Goal: Task Accomplishment & Management: Use online tool/utility

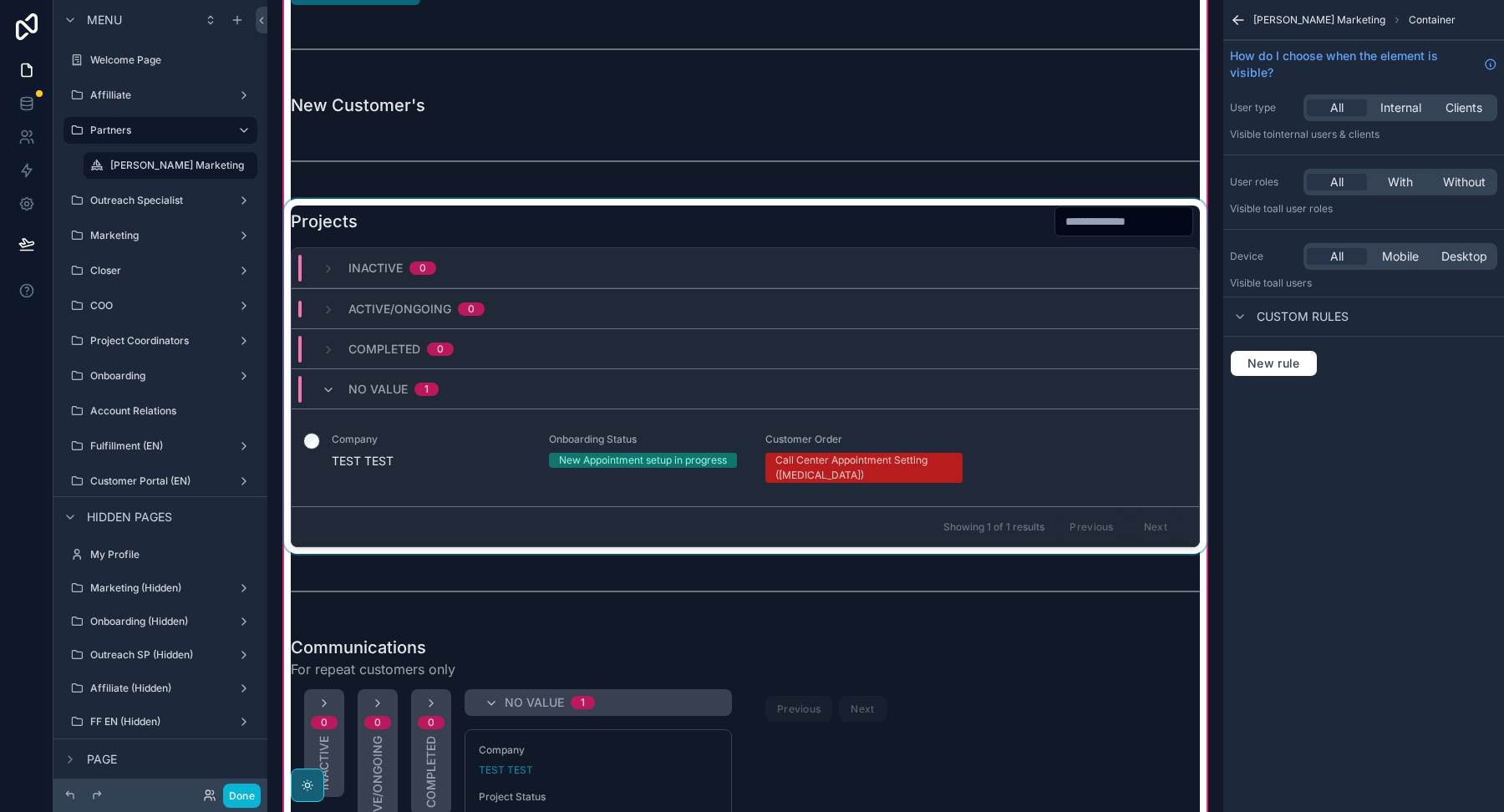
scroll to position [69, 0]
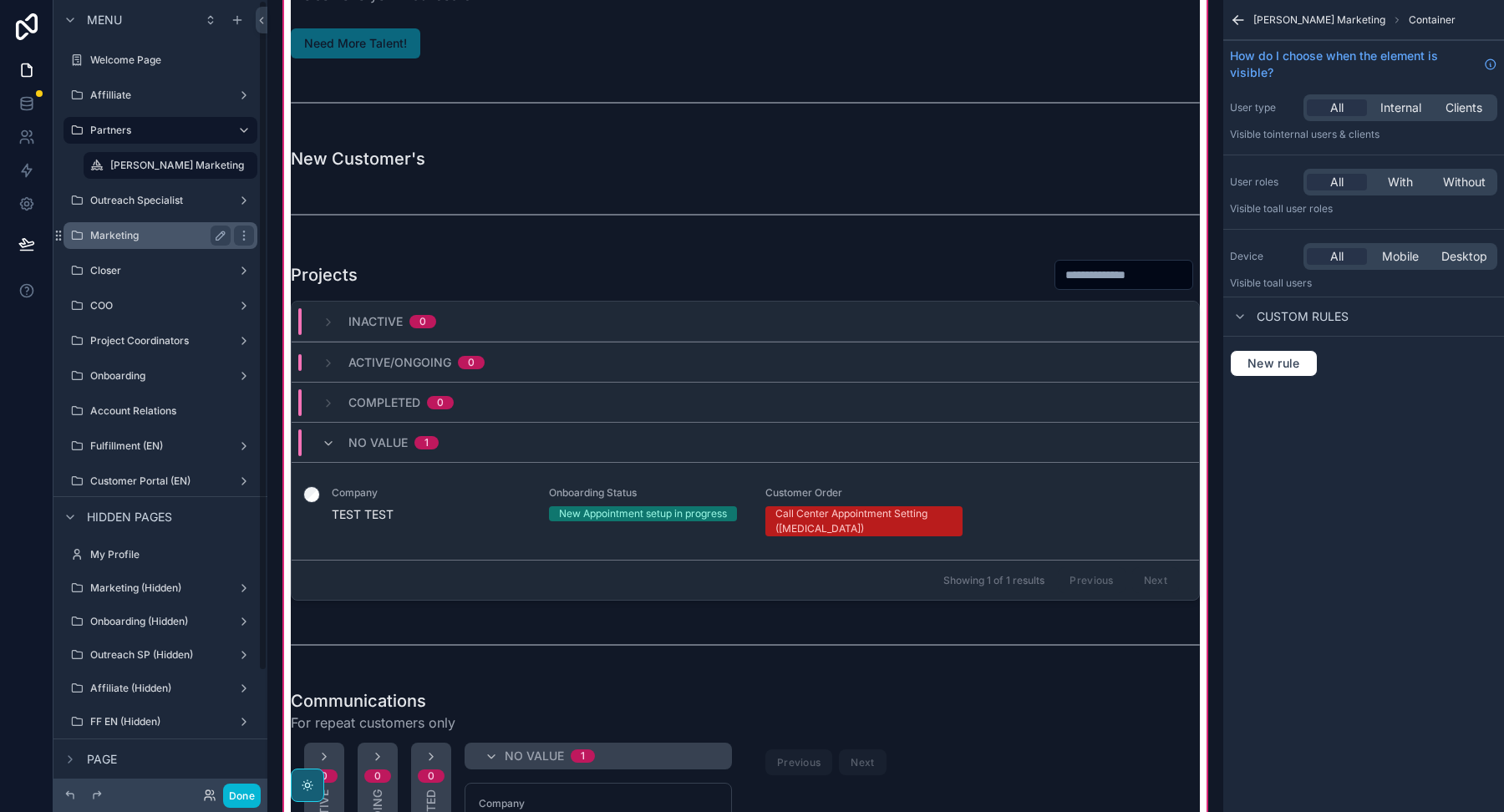
click at [126, 227] on div "Marketing" at bounding box center [160, 235] width 140 height 20
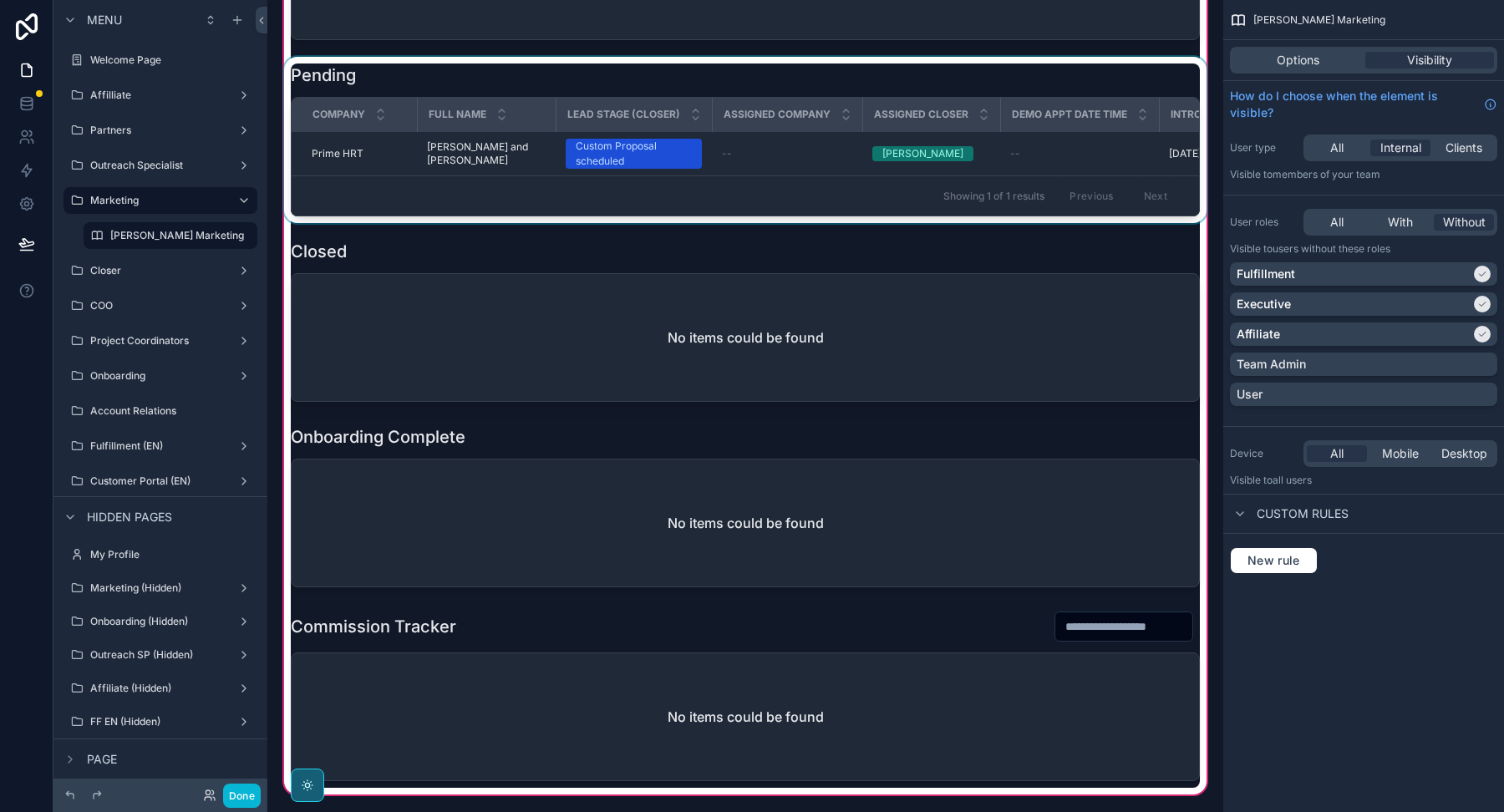
scroll to position [242, 0]
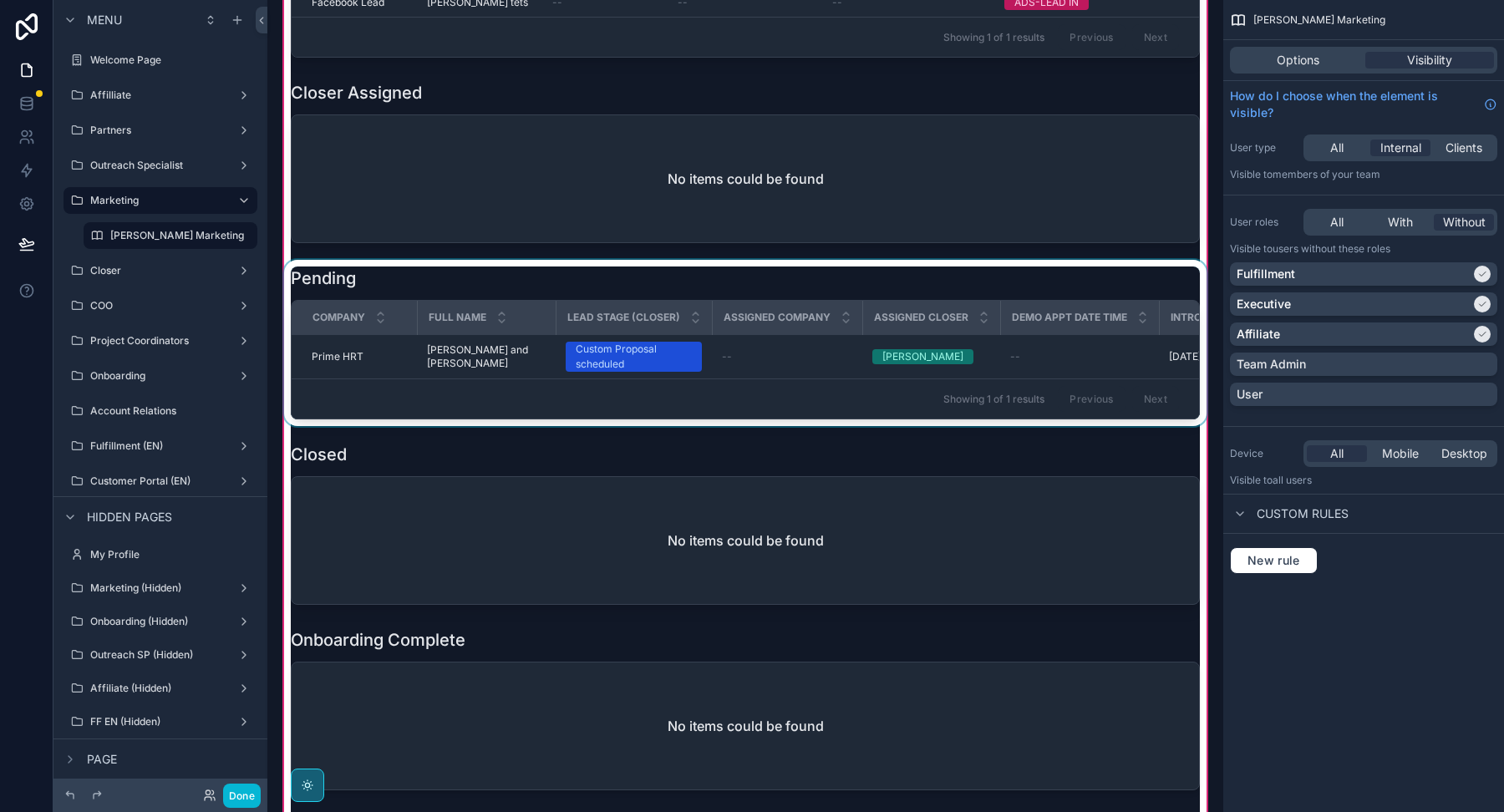
click at [425, 347] on div "scrollable content" at bounding box center [745, 342] width 929 height 166
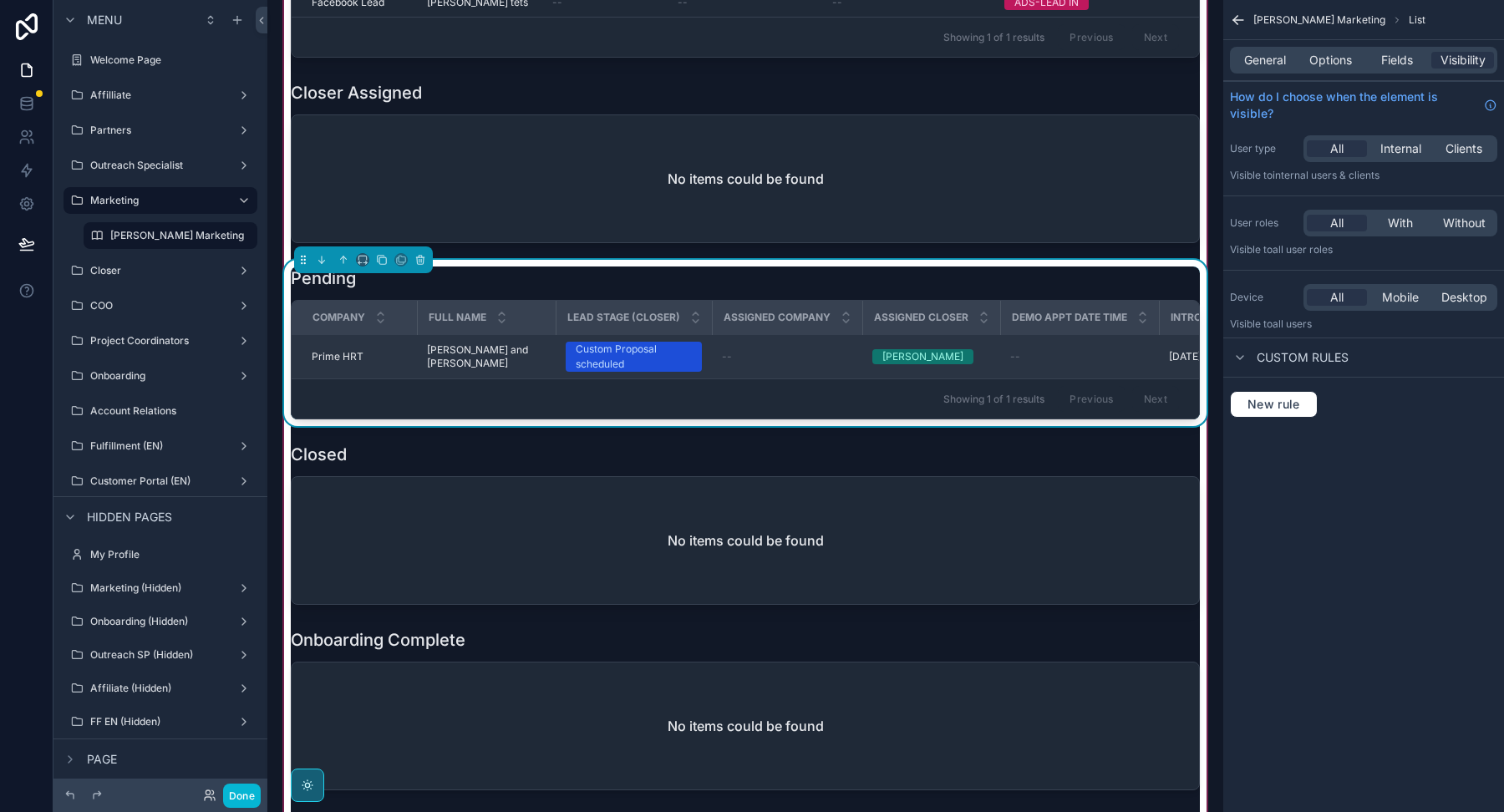
click at [423, 355] on td "[PERSON_NAME] and [PERSON_NAME] and [PERSON_NAME]" at bounding box center [486, 357] width 139 height 45
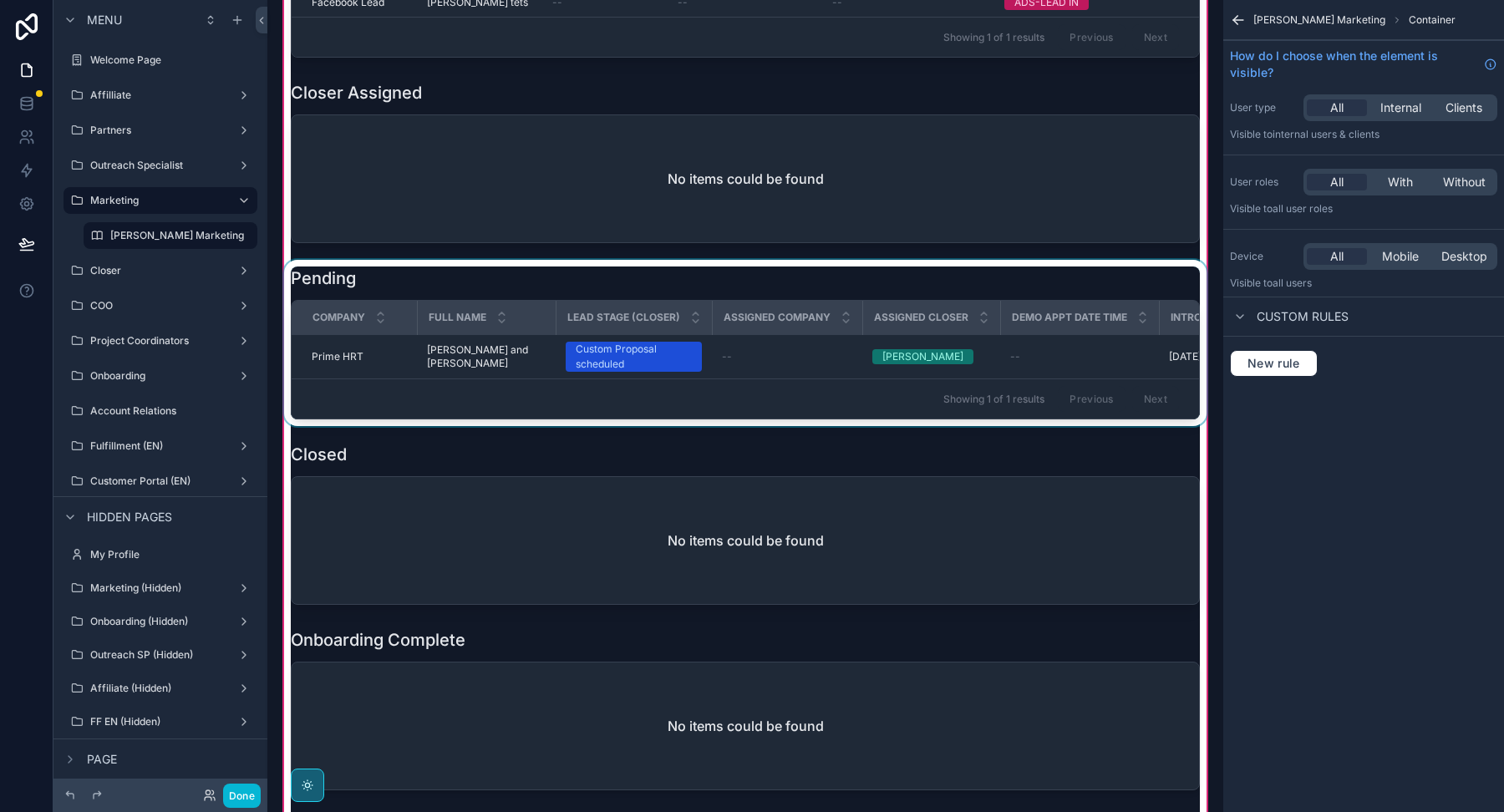
click at [423, 355] on div "scrollable content" at bounding box center [745, 342] width 929 height 166
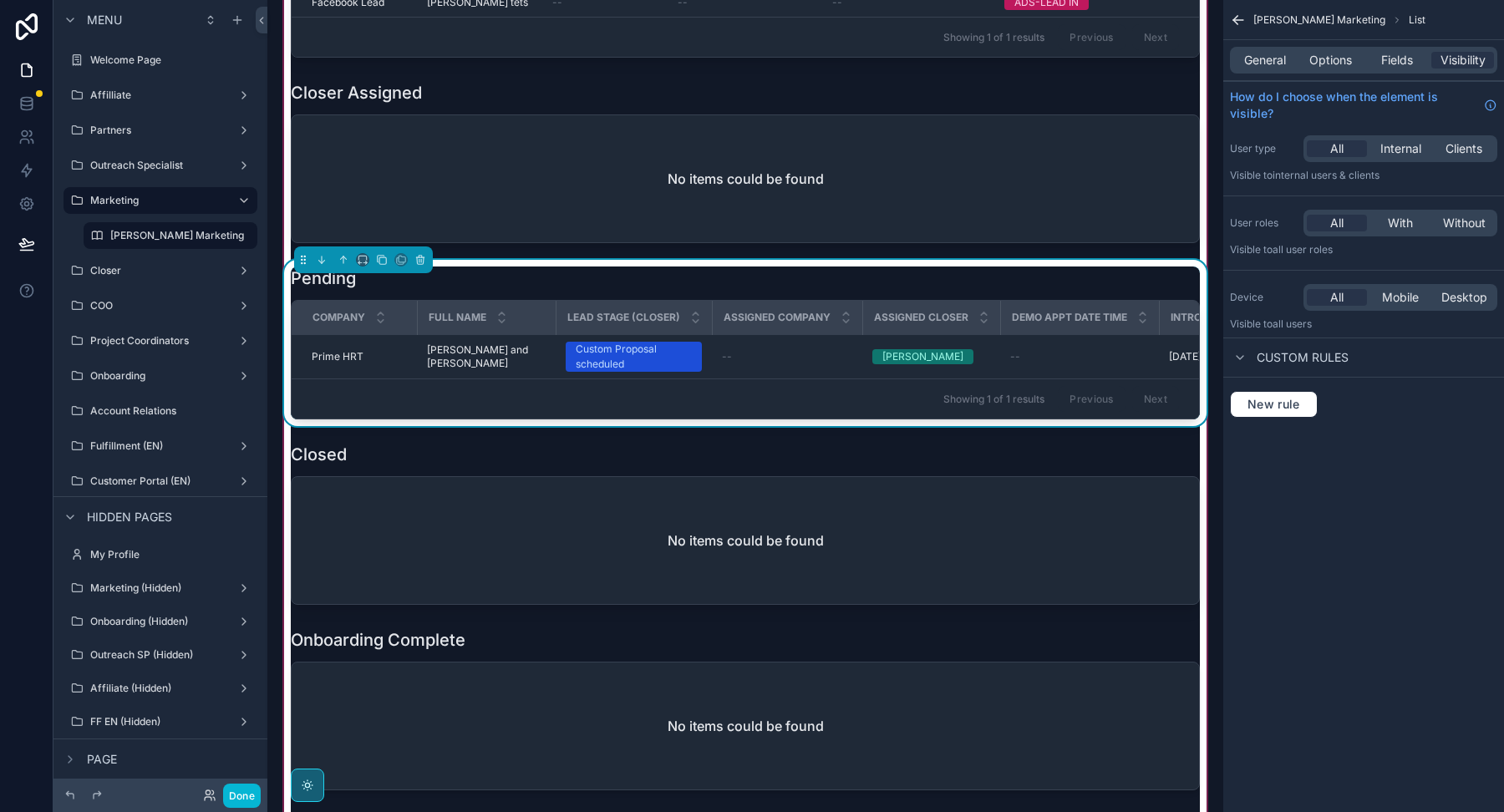
click at [423, 355] on td "[PERSON_NAME] and [PERSON_NAME] and [PERSON_NAME]" at bounding box center [486, 357] width 139 height 45
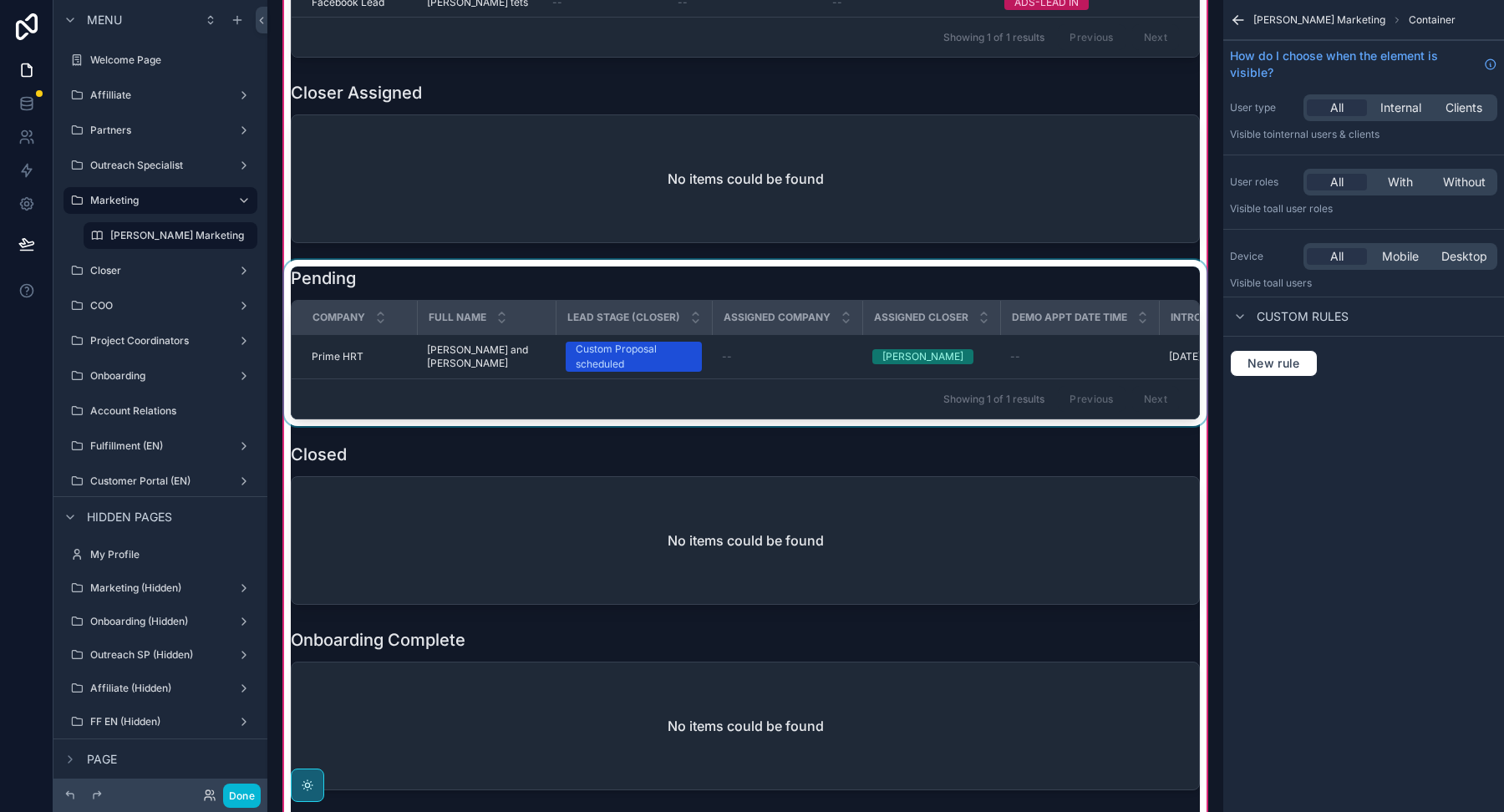
click at [525, 351] on div "scrollable content" at bounding box center [745, 342] width 929 height 166
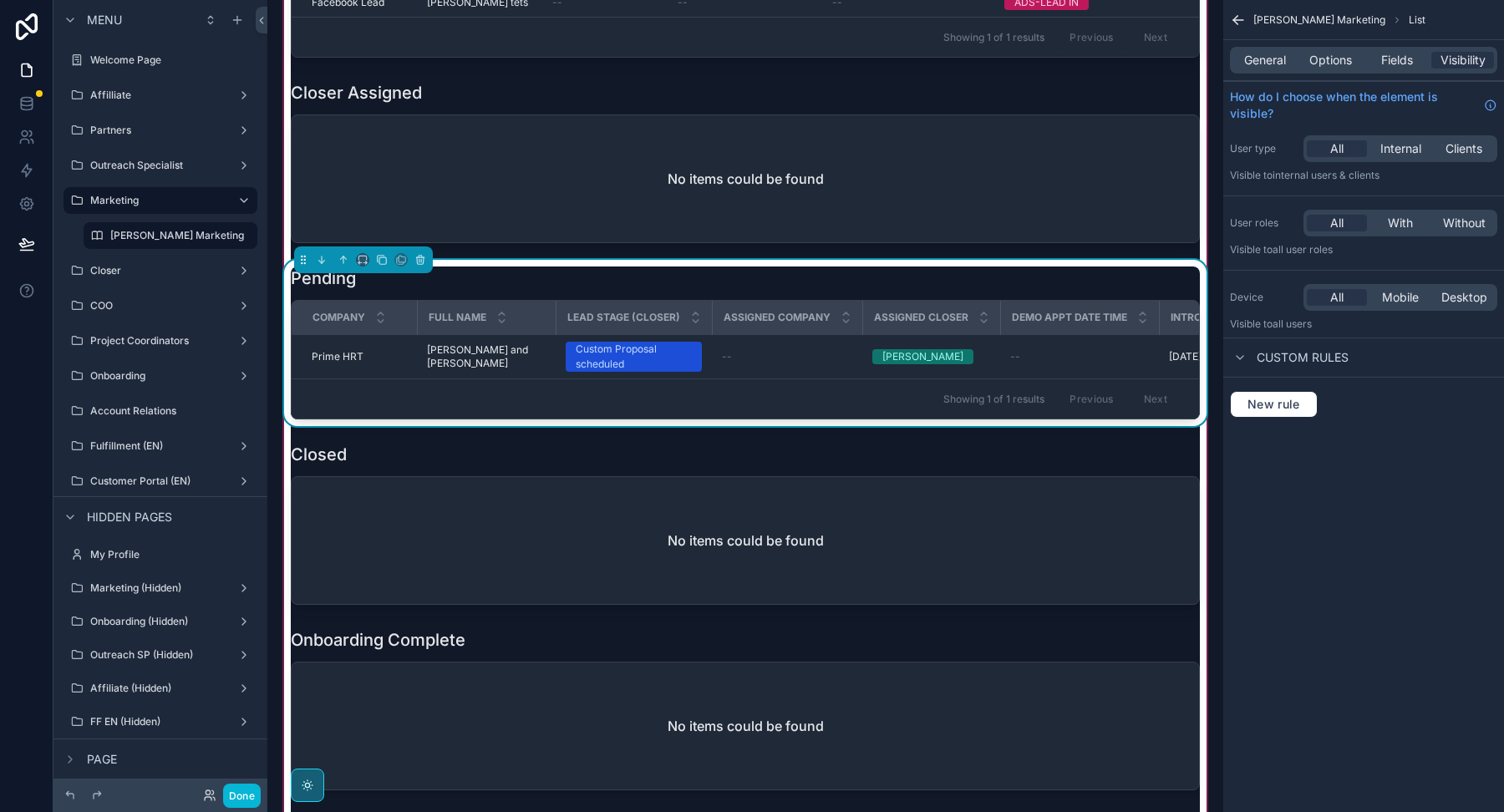
click at [525, 351] on div "[PERSON_NAME] and [PERSON_NAME] and [PERSON_NAME]" at bounding box center [486, 356] width 119 height 27
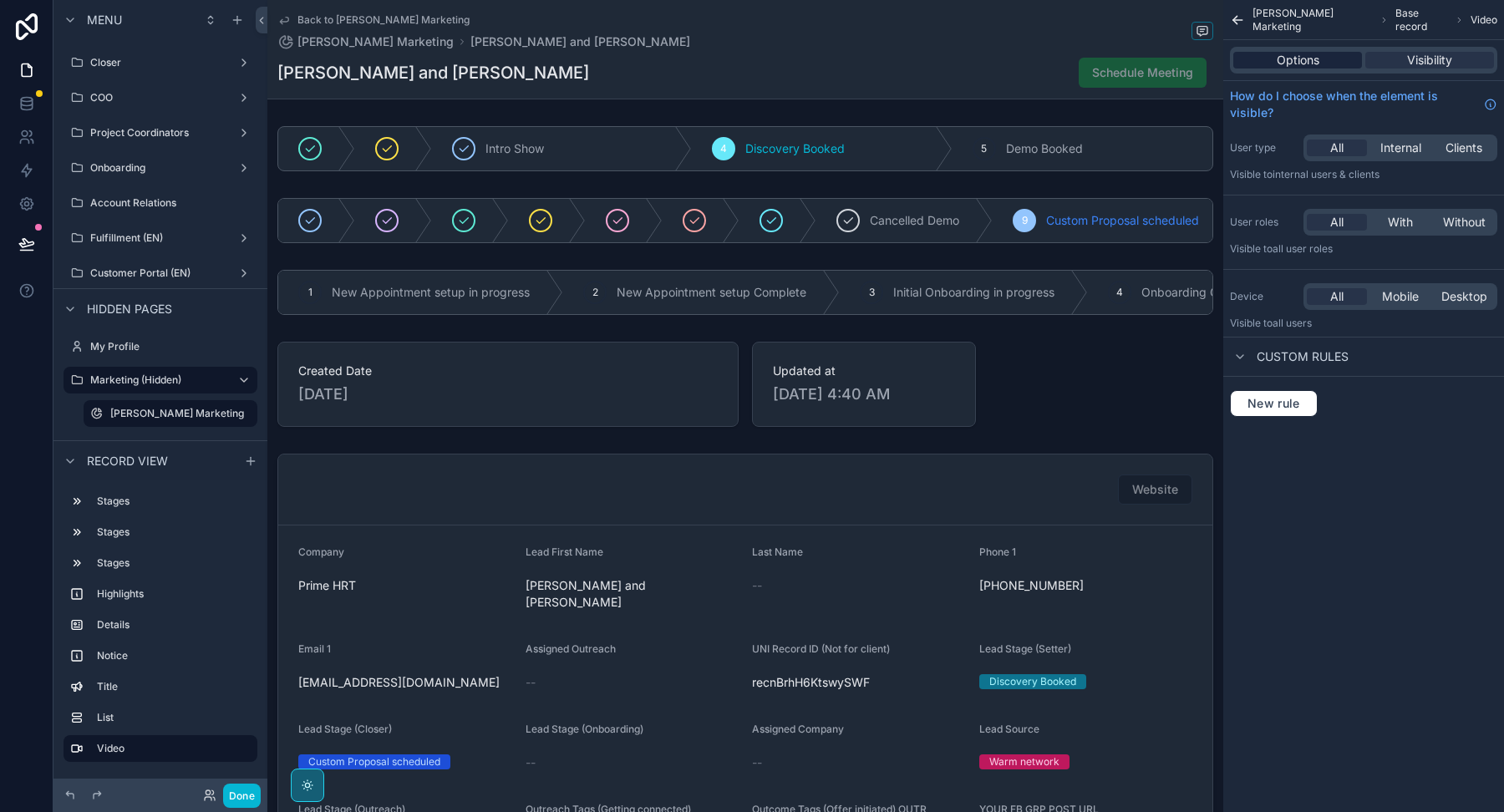
click at [1243, 59] on div "Options" at bounding box center [1297, 59] width 128 height 17
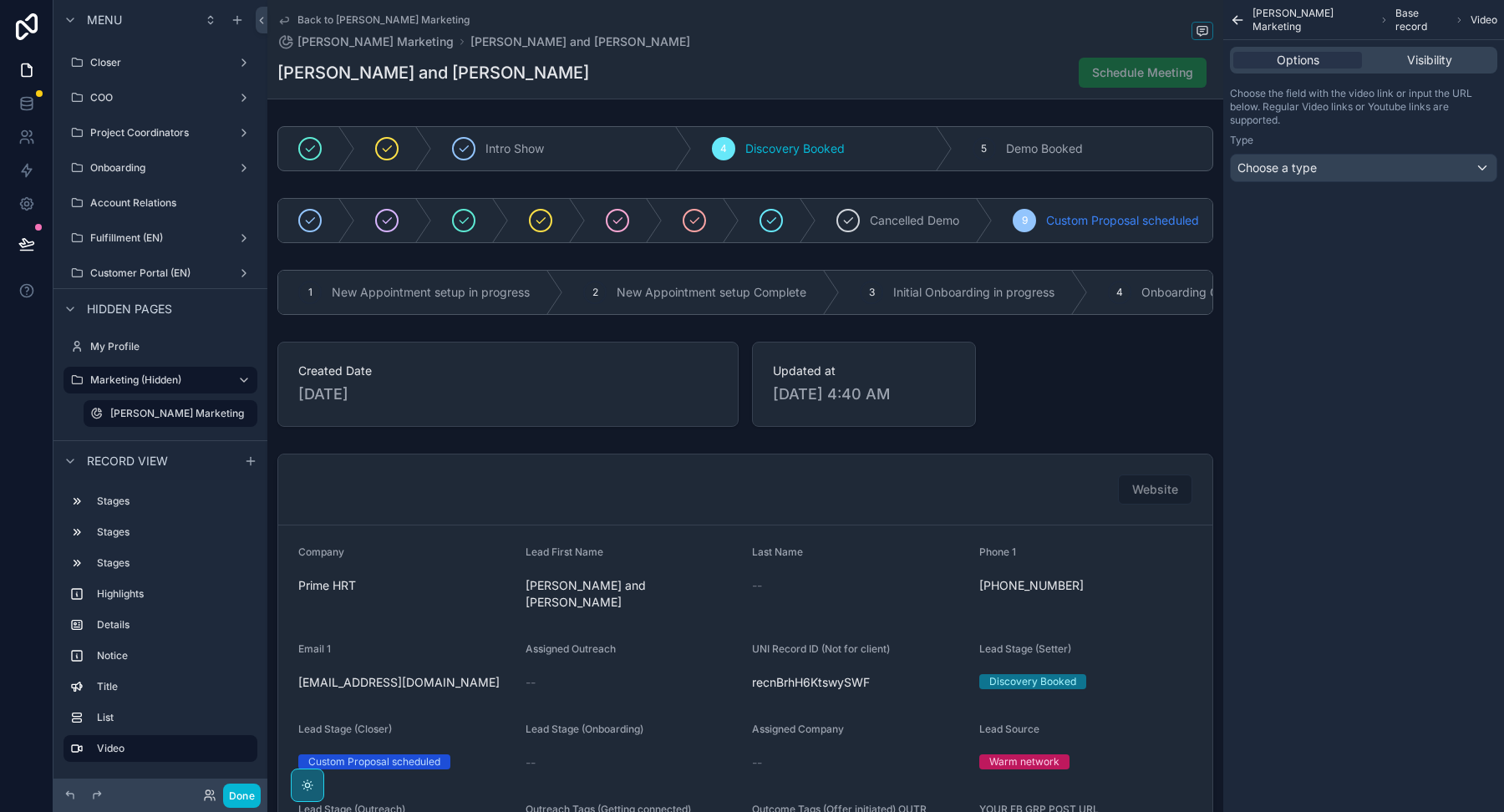
click at [766, 66] on div "[PERSON_NAME] and [PERSON_NAME] Meeting" at bounding box center [744, 72] width 936 height 32
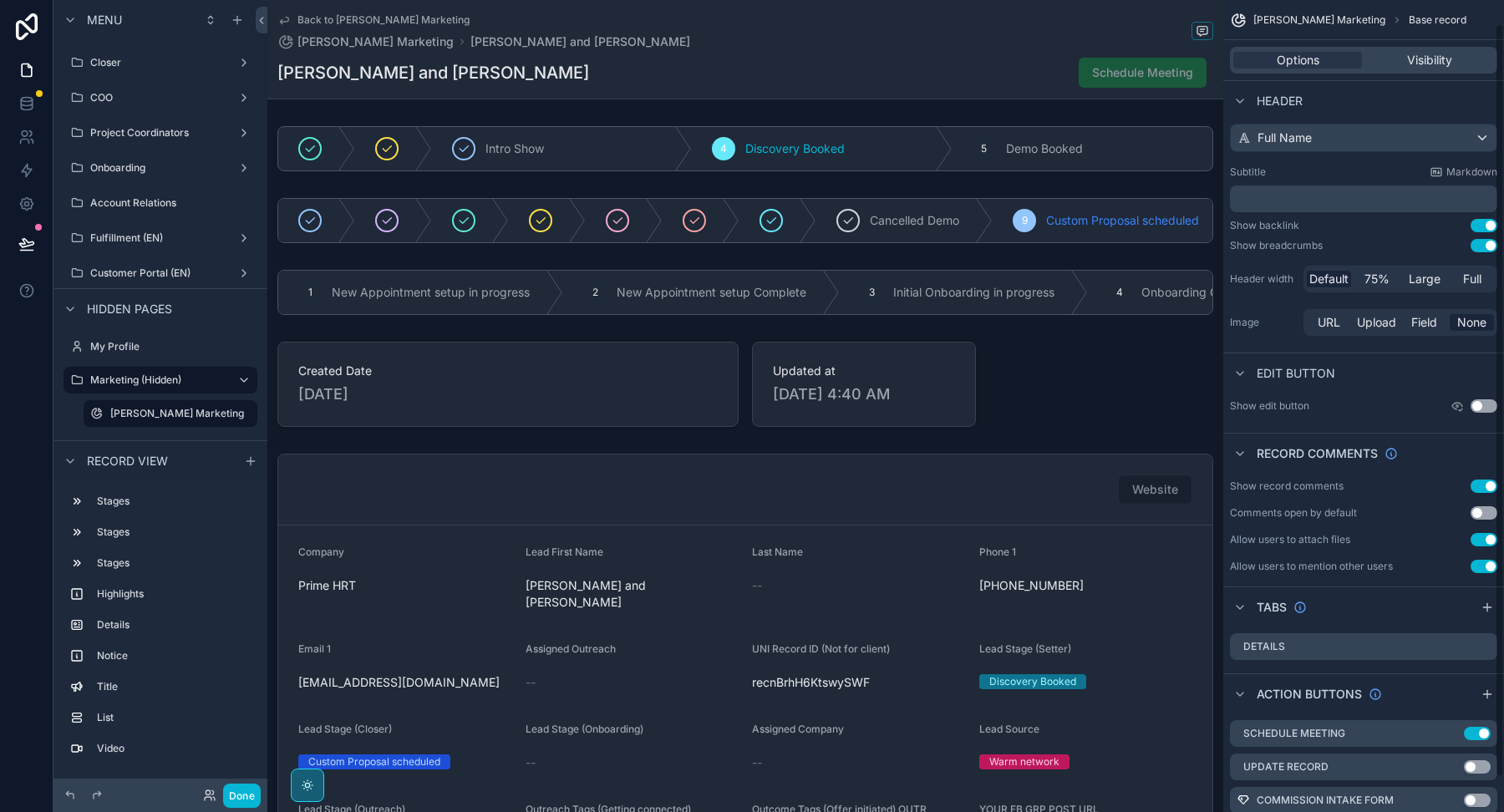
scroll to position [26, 0]
click at [1485, 244] on button "Use setting" at bounding box center [1484, 243] width 27 height 14
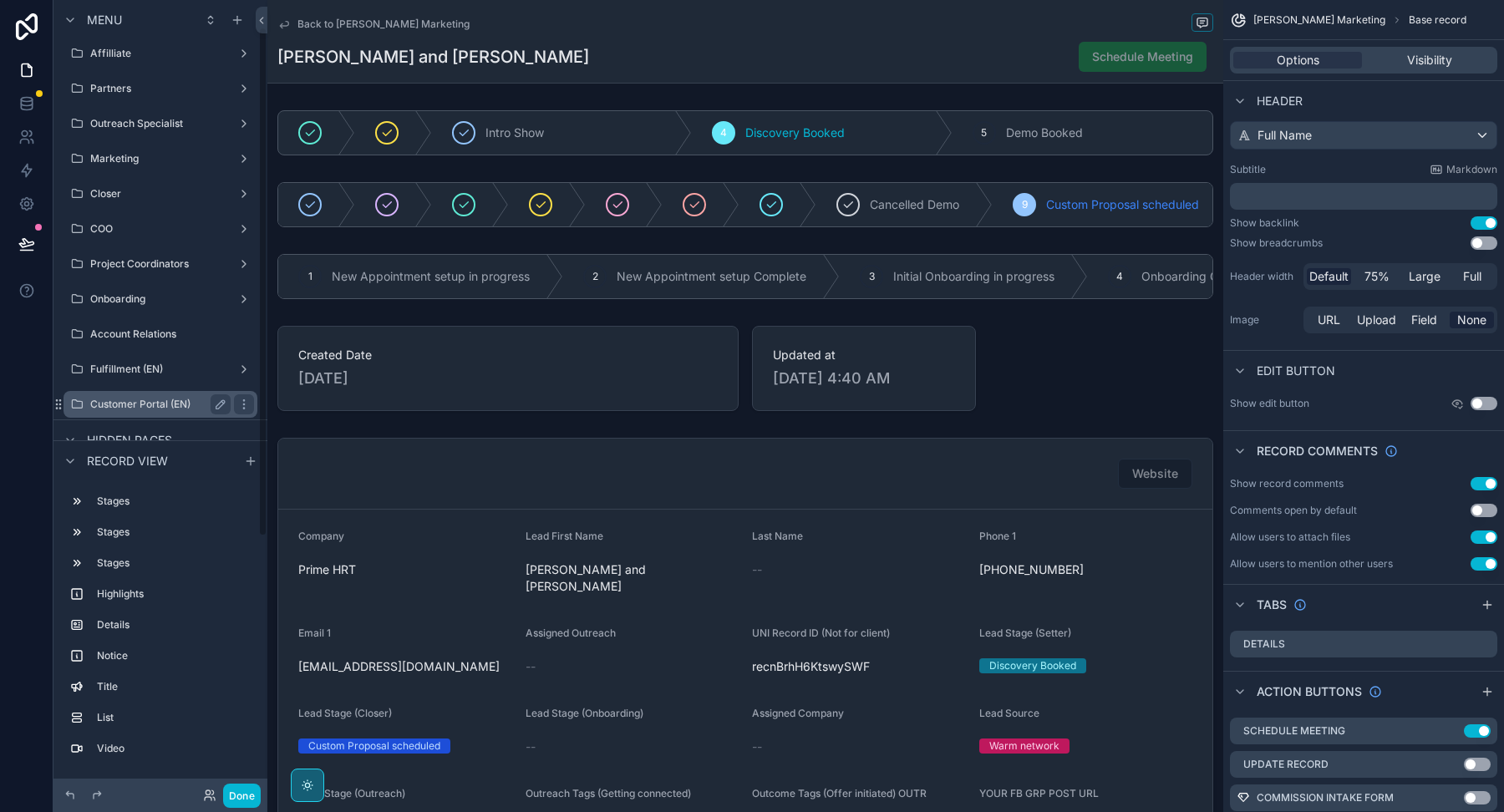
scroll to position [0, 0]
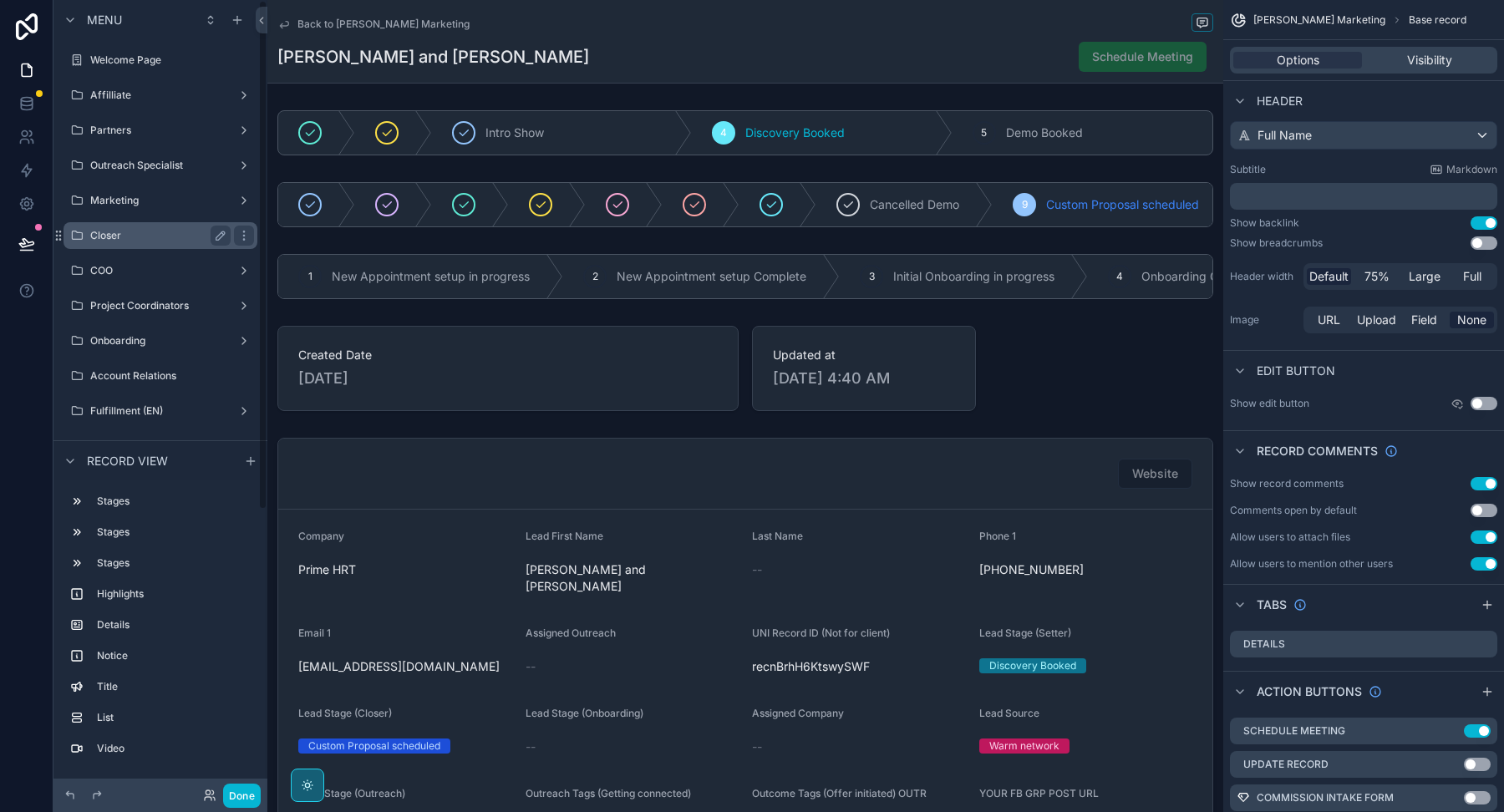
click at [128, 233] on label "Closer" at bounding box center [157, 236] width 134 height 14
